Goal: Check status: Check status

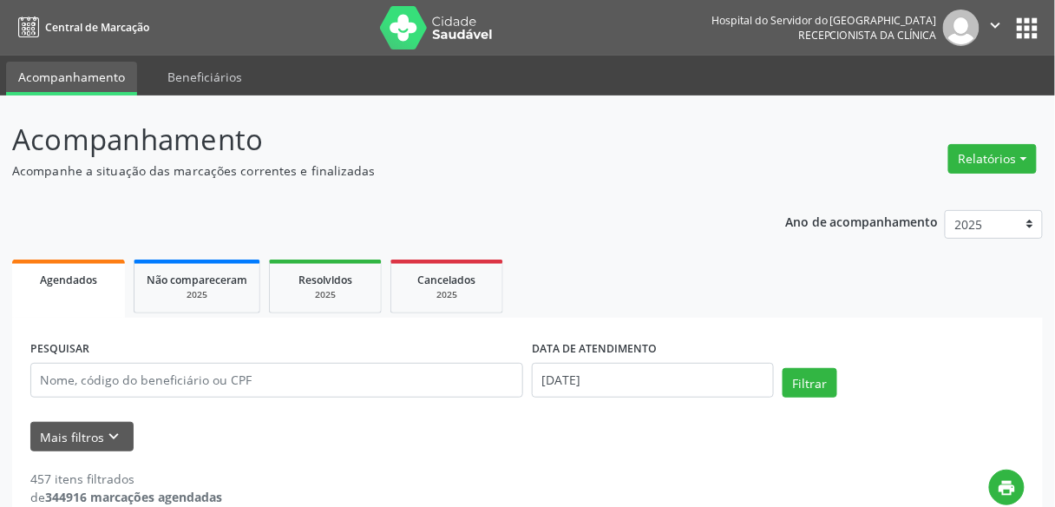
click at [600, 400] on div "DATA DE ATENDIMENTO [DATE]" at bounding box center [653, 373] width 251 height 74
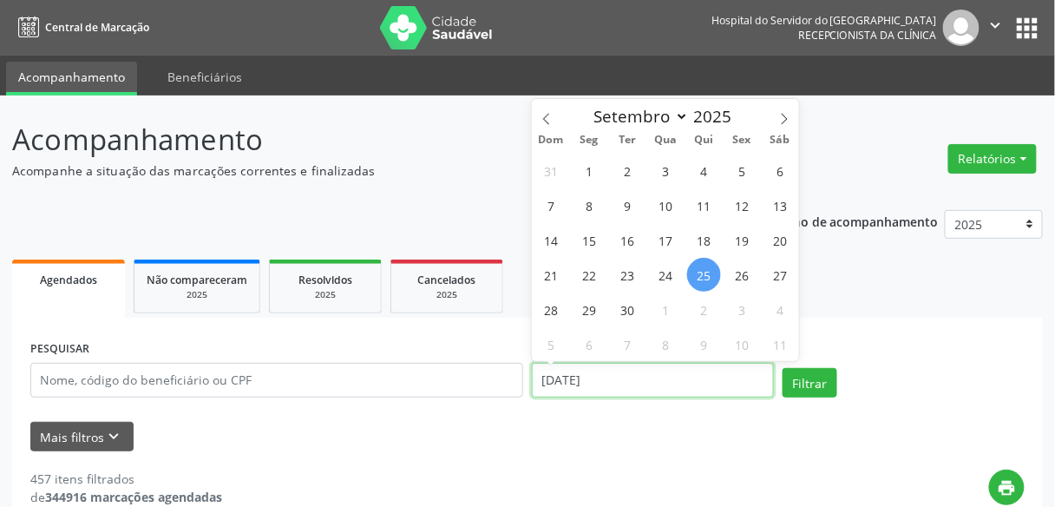
click at [608, 392] on input "[DATE]" at bounding box center [653, 380] width 242 height 35
click at [712, 257] on div "31 1 2 3 4 5 6 7 8 9 10 11 12 13 14 15 16 17 18 19 20 21 22 23 24 25 26 27 28 2…" at bounding box center [665, 257] width 267 height 208
click at [700, 273] on span "25" at bounding box center [704, 275] width 34 height 34
type input "[DATE]"
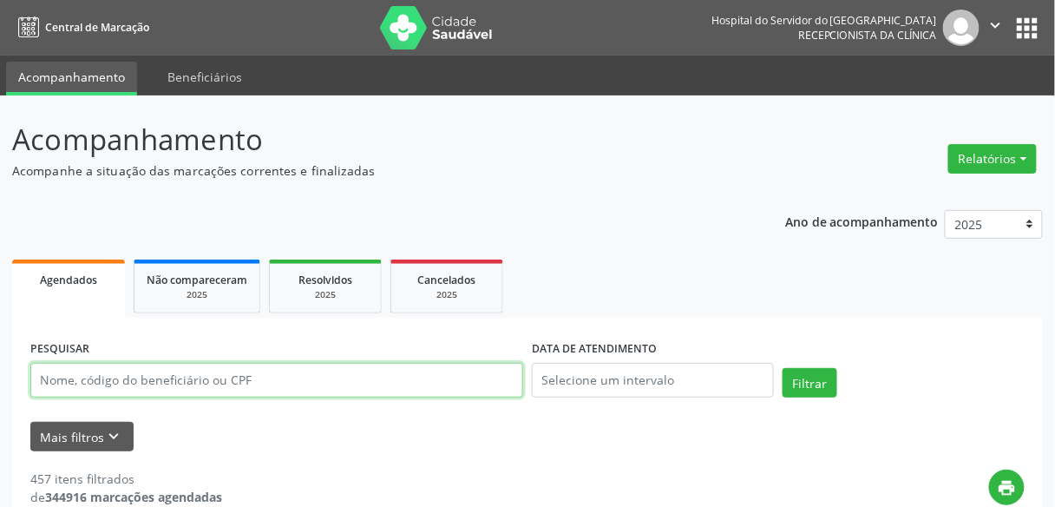
click at [209, 365] on input "text" at bounding box center [276, 380] width 493 height 35
type input "[PERSON_NAME]"
click at [783, 368] on button "Filtrar" at bounding box center [810, 383] width 55 height 30
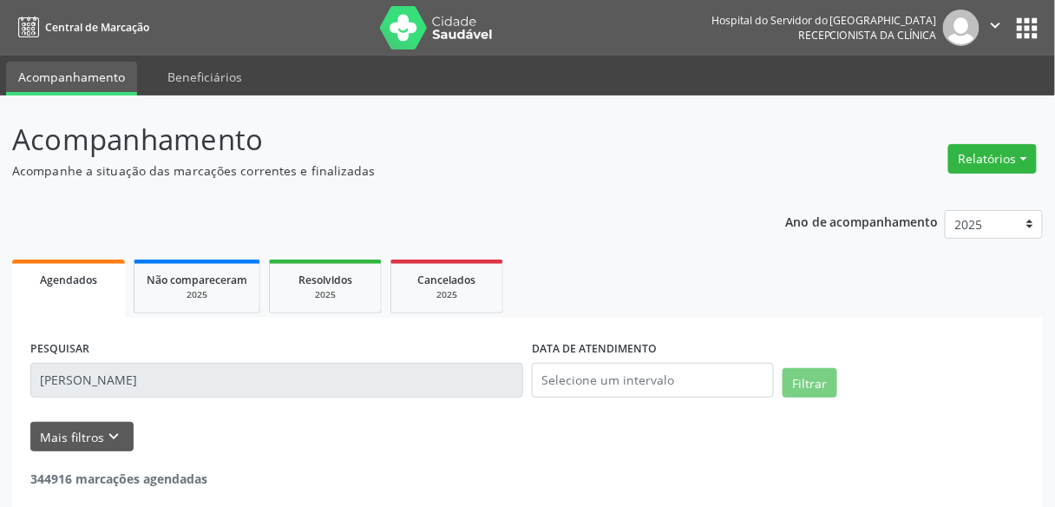
click at [280, 359] on div "PESQUISAR [PERSON_NAME]" at bounding box center [277, 373] width 502 height 74
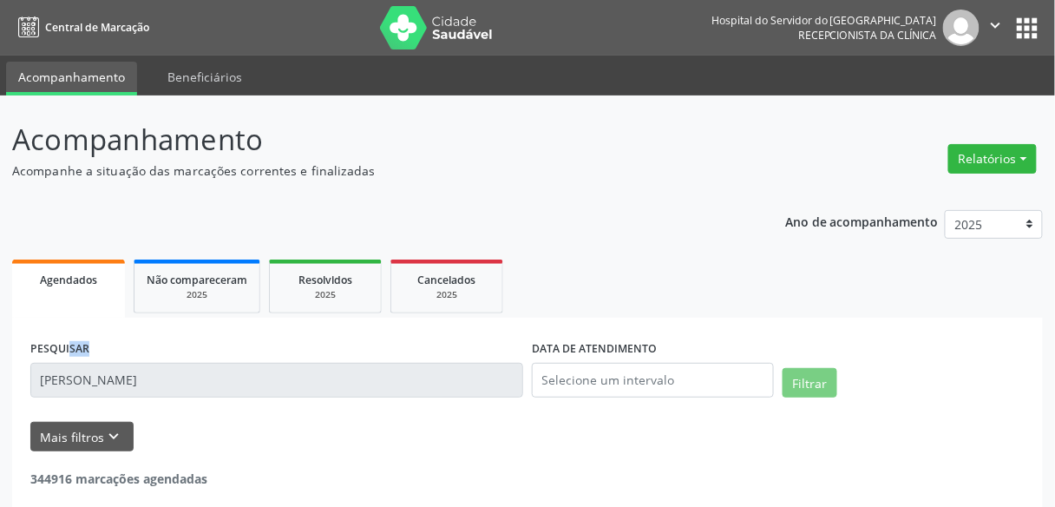
click at [280, 359] on div "PESQUISAR [PERSON_NAME]" at bounding box center [277, 373] width 502 height 74
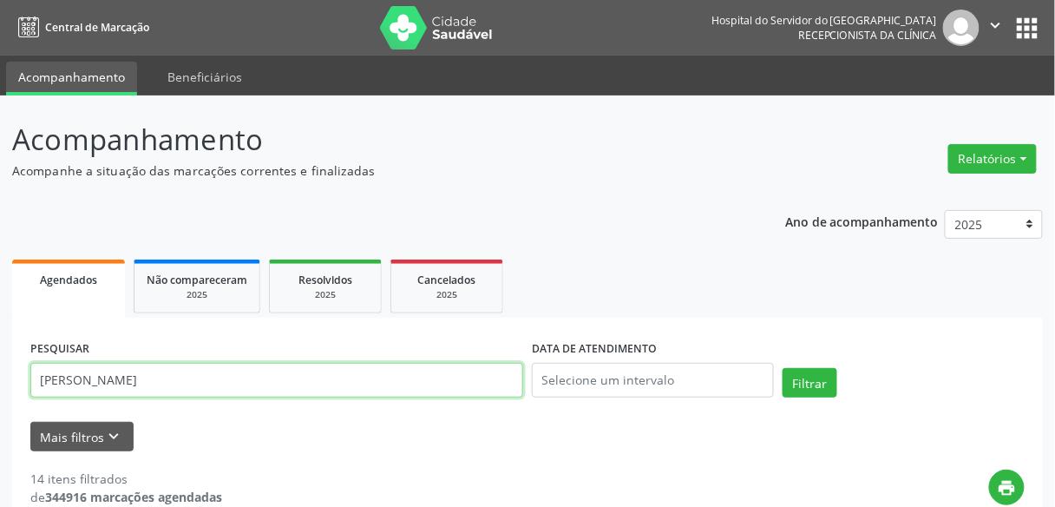
click at [248, 381] on input "[PERSON_NAME]" at bounding box center [276, 380] width 493 height 35
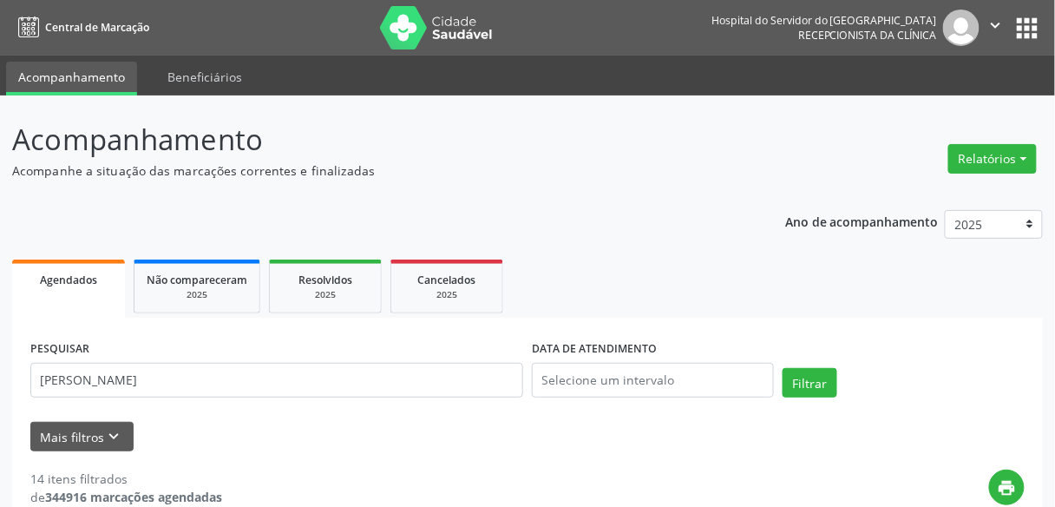
click at [183, 401] on div "PESQUISAR [PERSON_NAME]" at bounding box center [277, 373] width 502 height 74
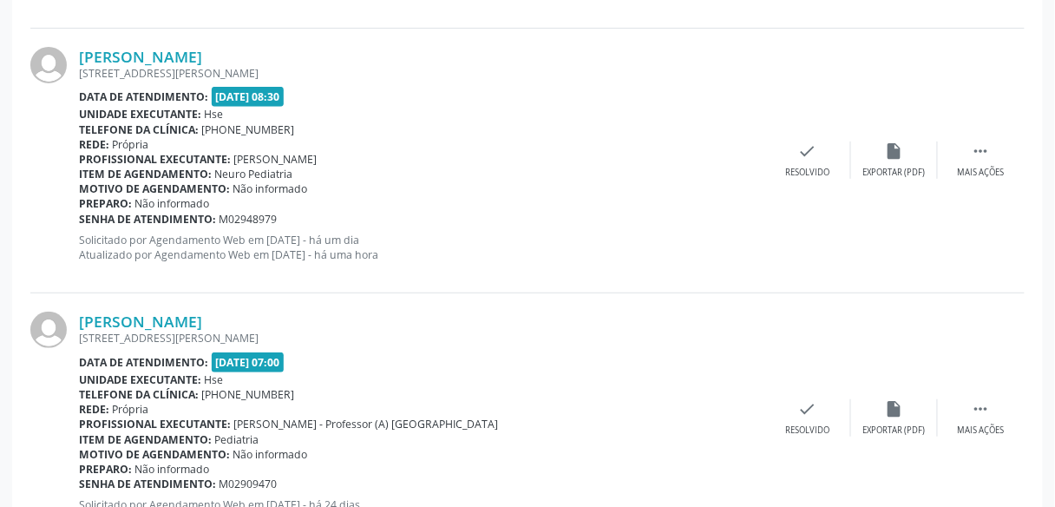
scroll to position [3544, 0]
